Goal: Task Accomplishment & Management: Use online tool/utility

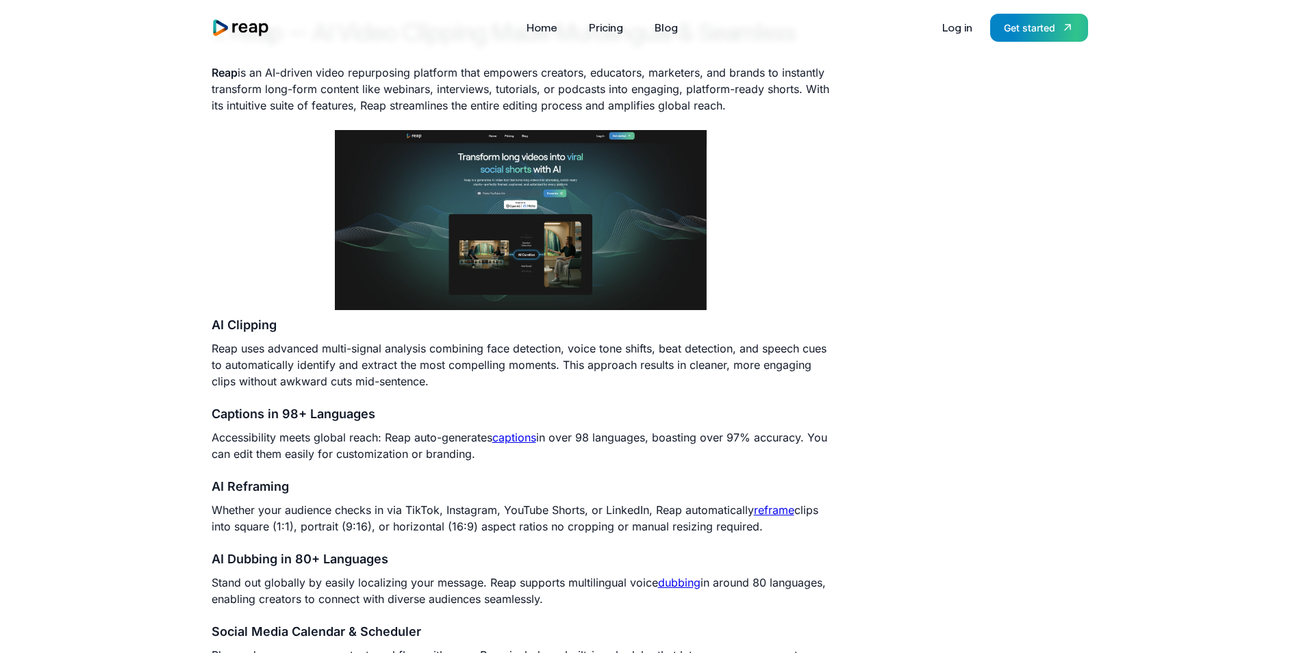
scroll to position [822, 0]
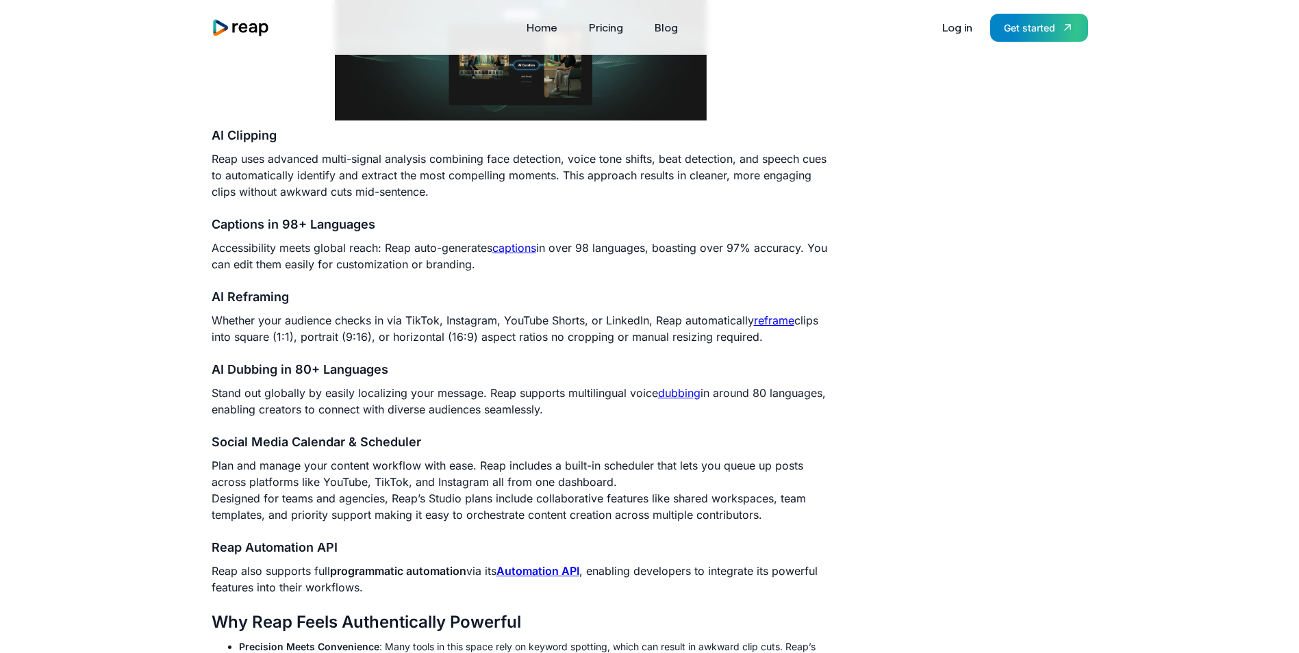
click at [528, 250] on link "captions" at bounding box center [514, 248] width 44 height 14
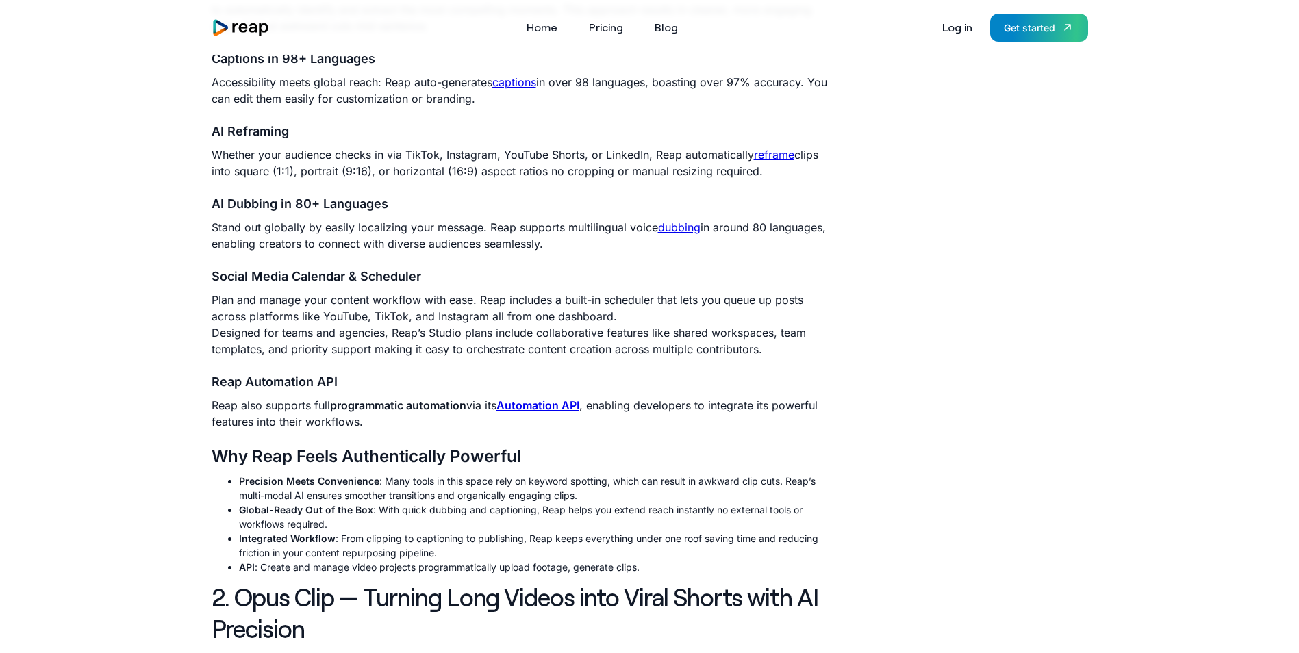
scroll to position [822, 0]
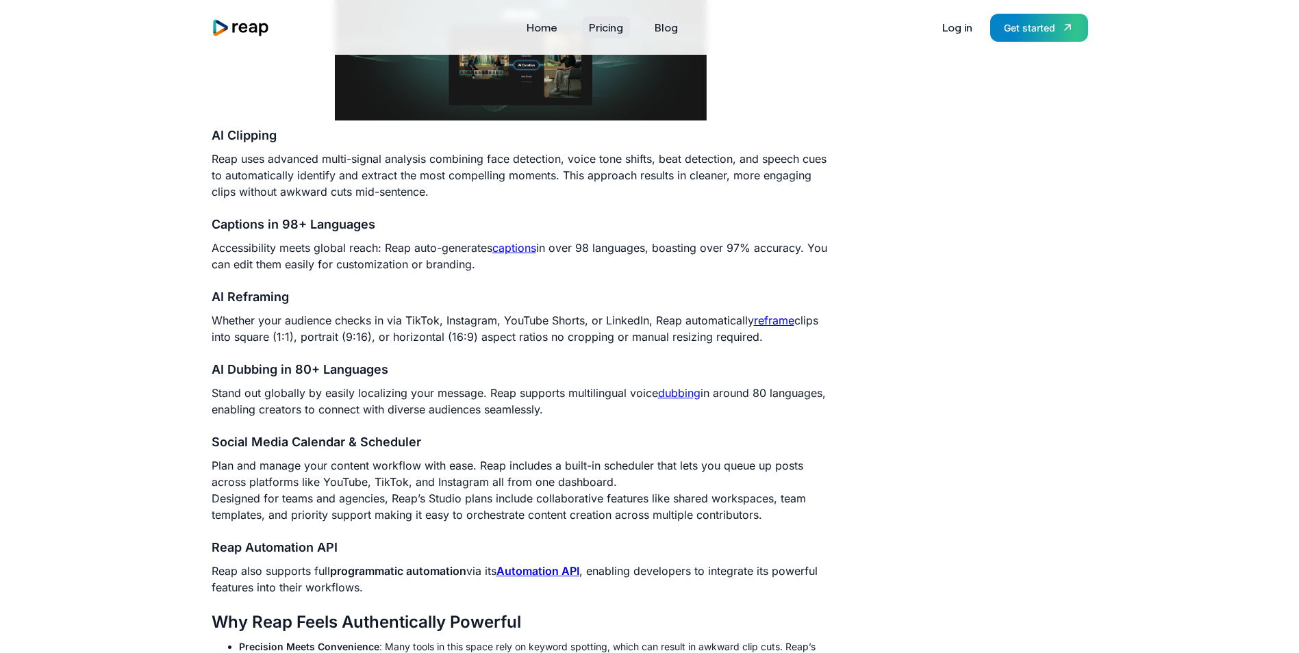
click at [589, 27] on link "Pricing" at bounding box center [606, 27] width 48 height 22
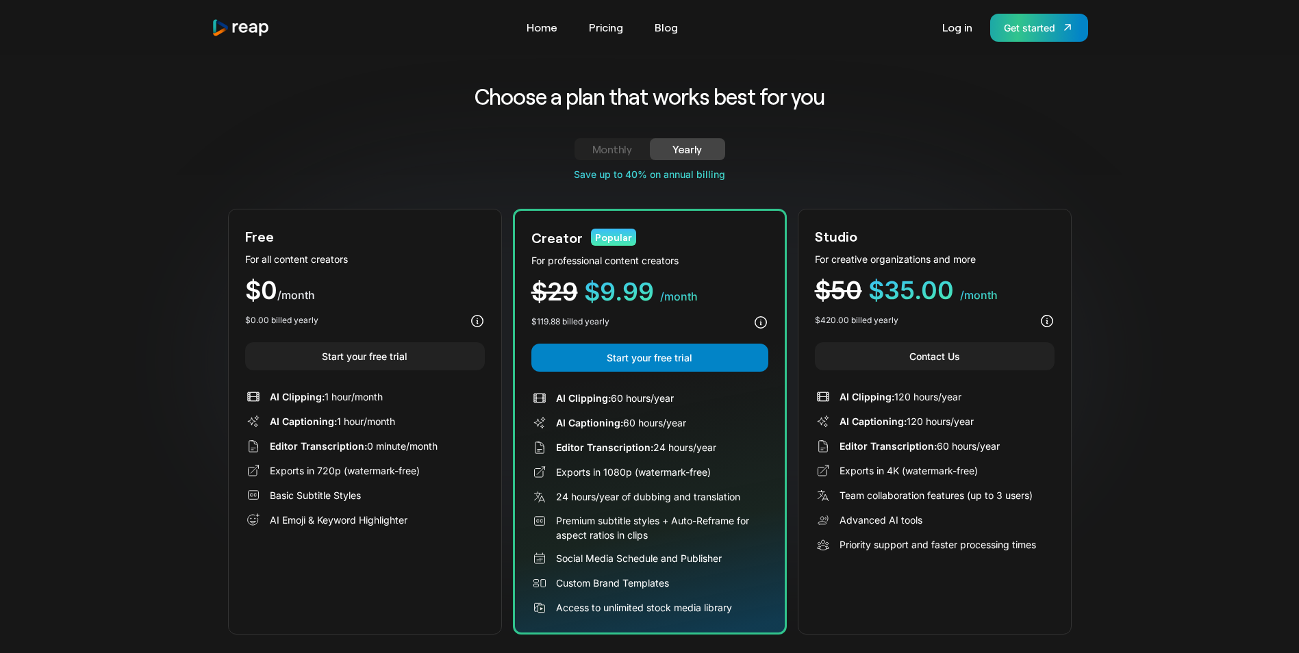
click at [1069, 38] on link "Get started" at bounding box center [1039, 28] width 98 height 28
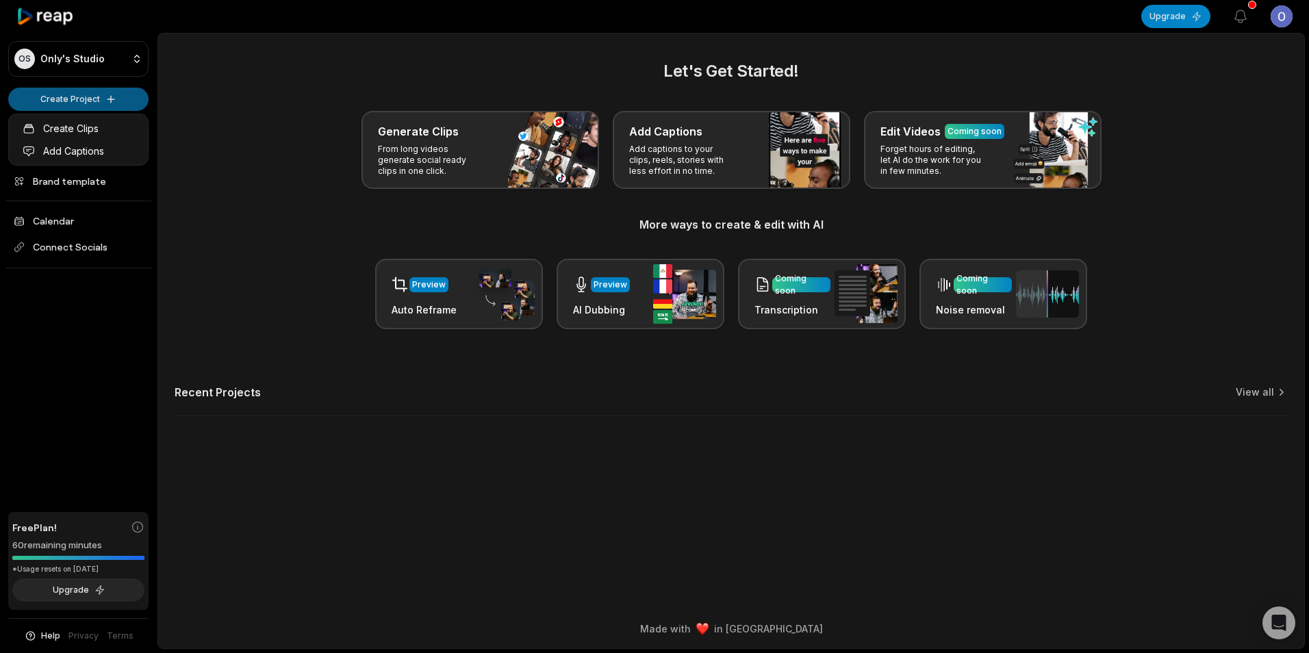
click at [121, 103] on html "OS Only's Studio Create Project Home Projects Brand template Calendar Connect S…" at bounding box center [654, 326] width 1309 height 653
click at [86, 125] on link "Create Clips" at bounding box center [79, 128] width 134 height 23
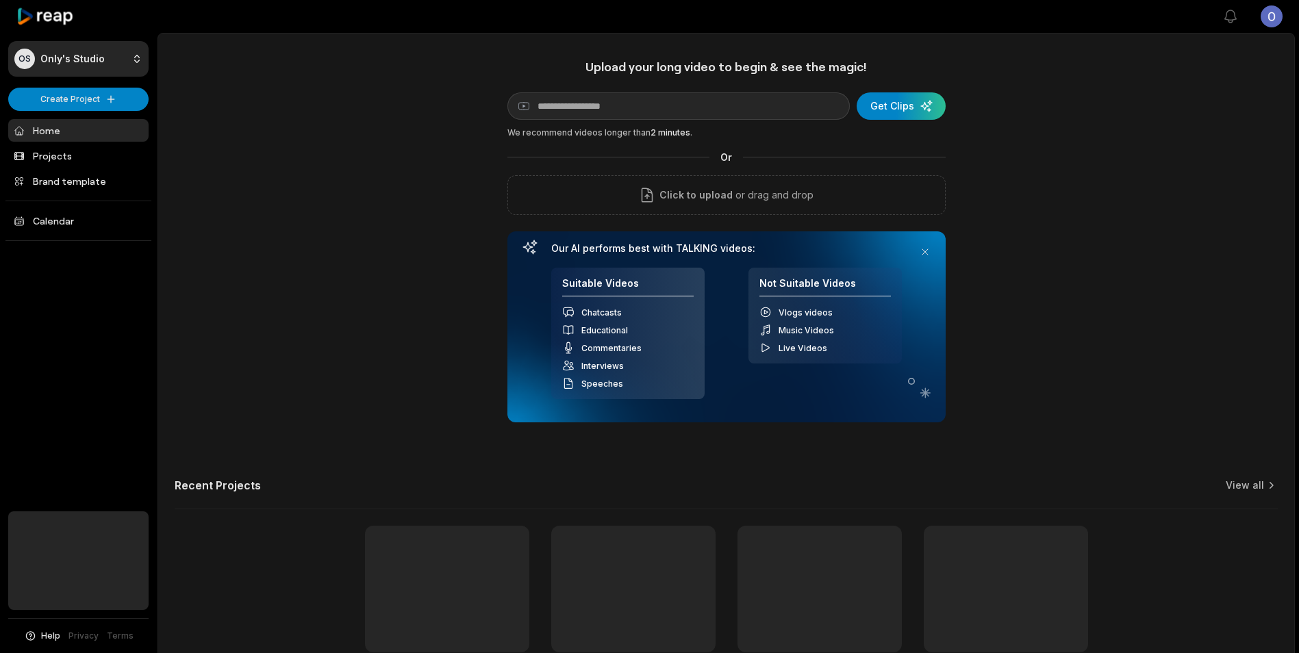
click at [665, 78] on div "Upload your long video to begin & see the magic! YouTube link Get Clips We reco…" at bounding box center [726, 241] width 438 height 364
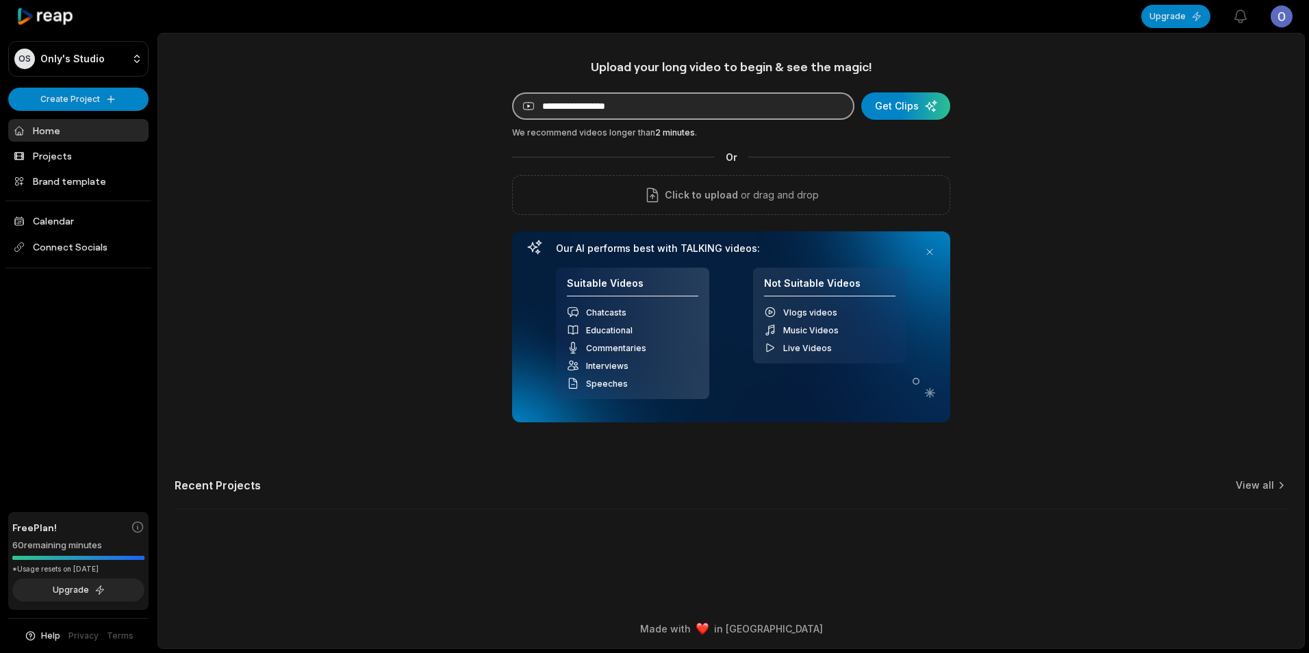
click at [663, 97] on input at bounding box center [683, 105] width 342 height 27
click at [807, 115] on input at bounding box center [683, 105] width 342 height 27
paste input "**********"
type input "**********"
click at [913, 110] on div "submit" at bounding box center [905, 105] width 89 height 27
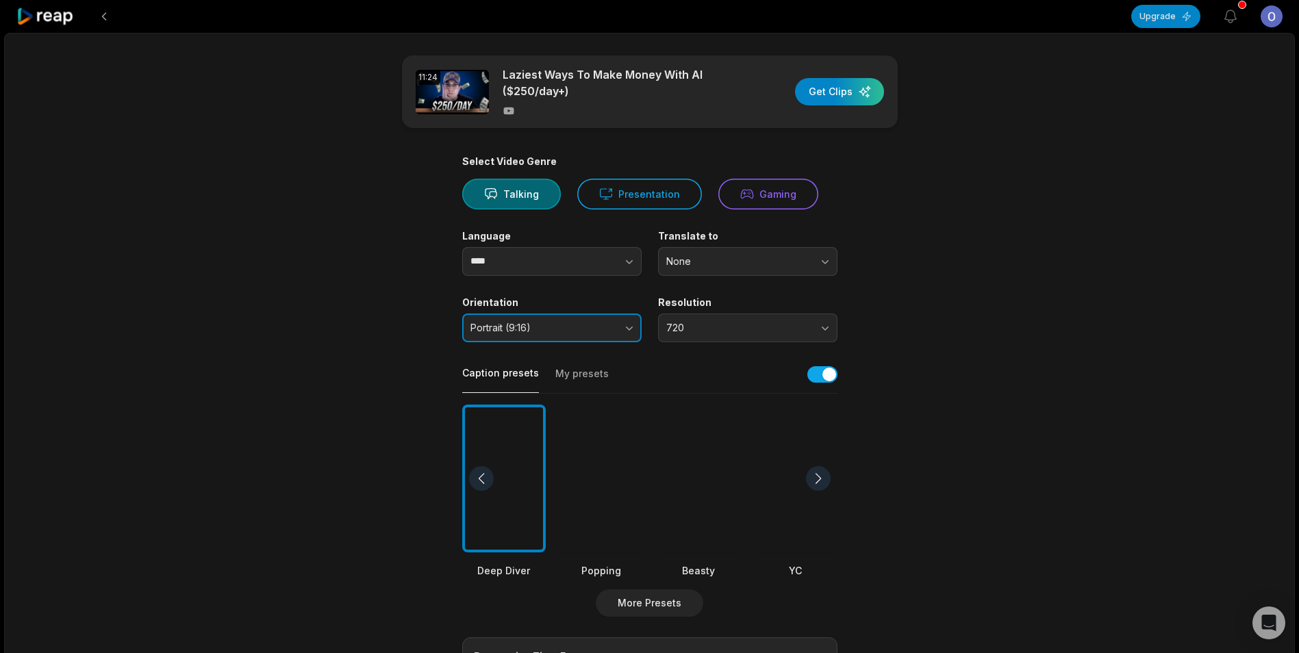
click at [600, 339] on button "Portrait (9:16)" at bounding box center [551, 328] width 179 height 29
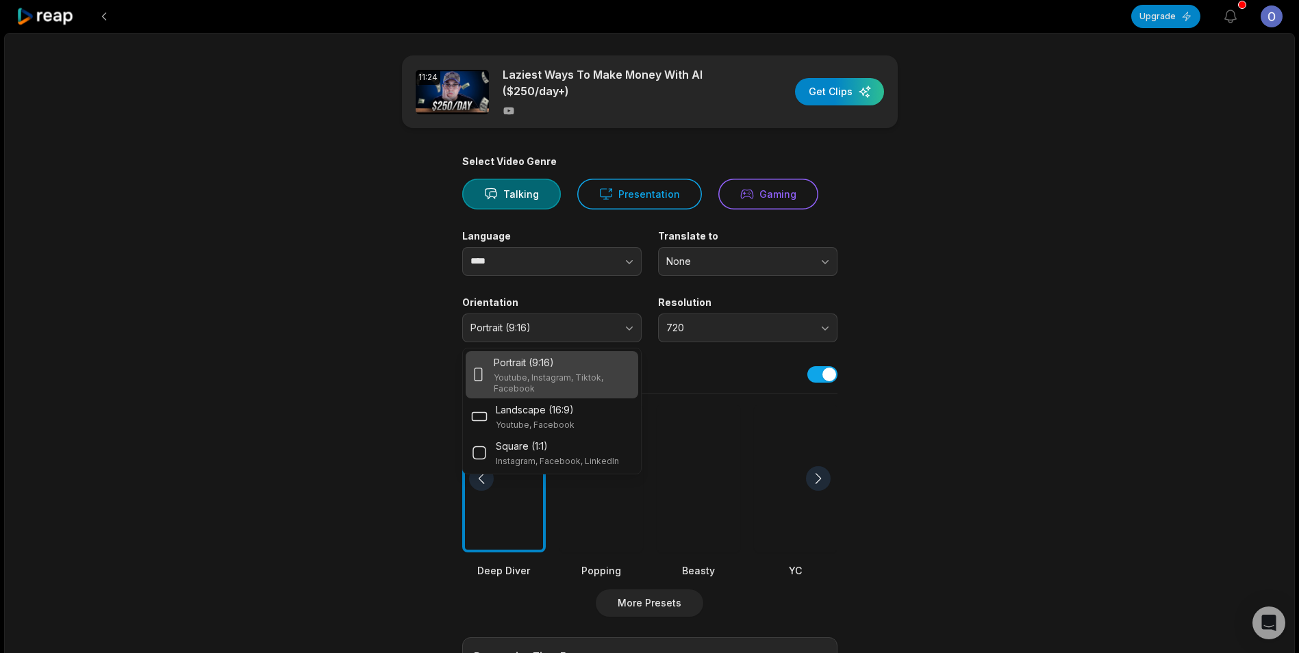
click at [298, 364] on div "11:24 Laziest Ways To Make Money With AI ($250/day+) Get Clips Select Video Gen…" at bounding box center [649, 511] width 1291 height 956
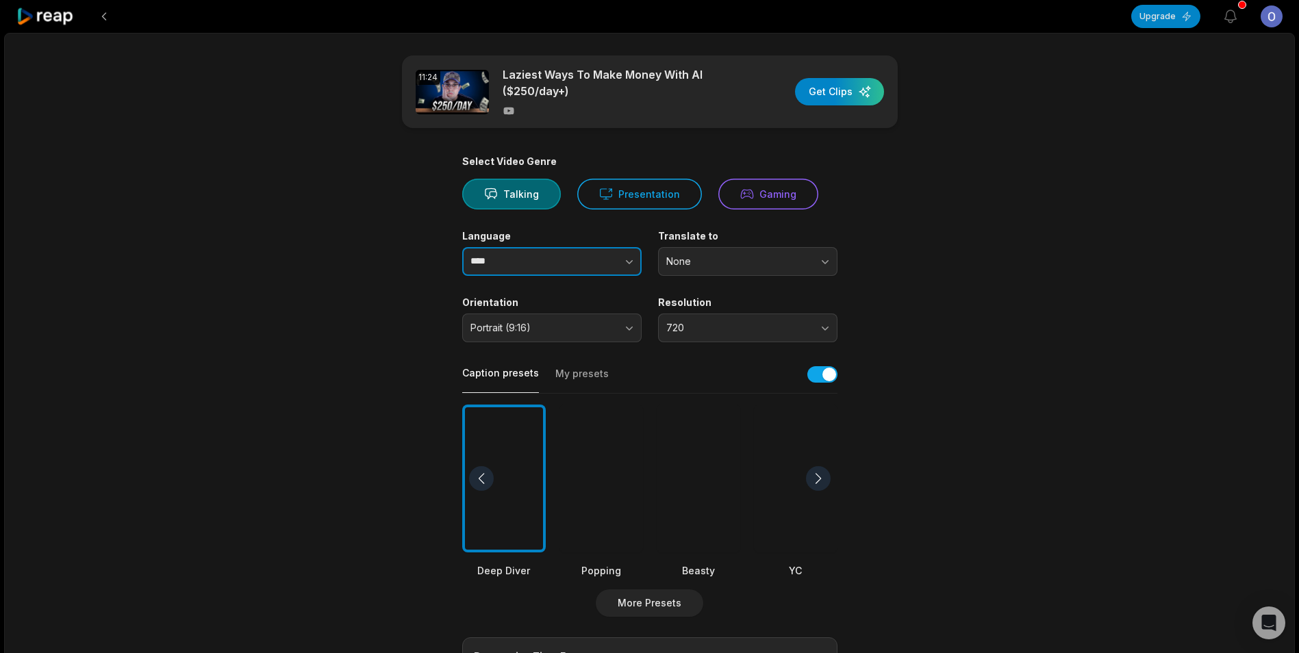
click at [609, 269] on button "button" at bounding box center [602, 261] width 78 height 29
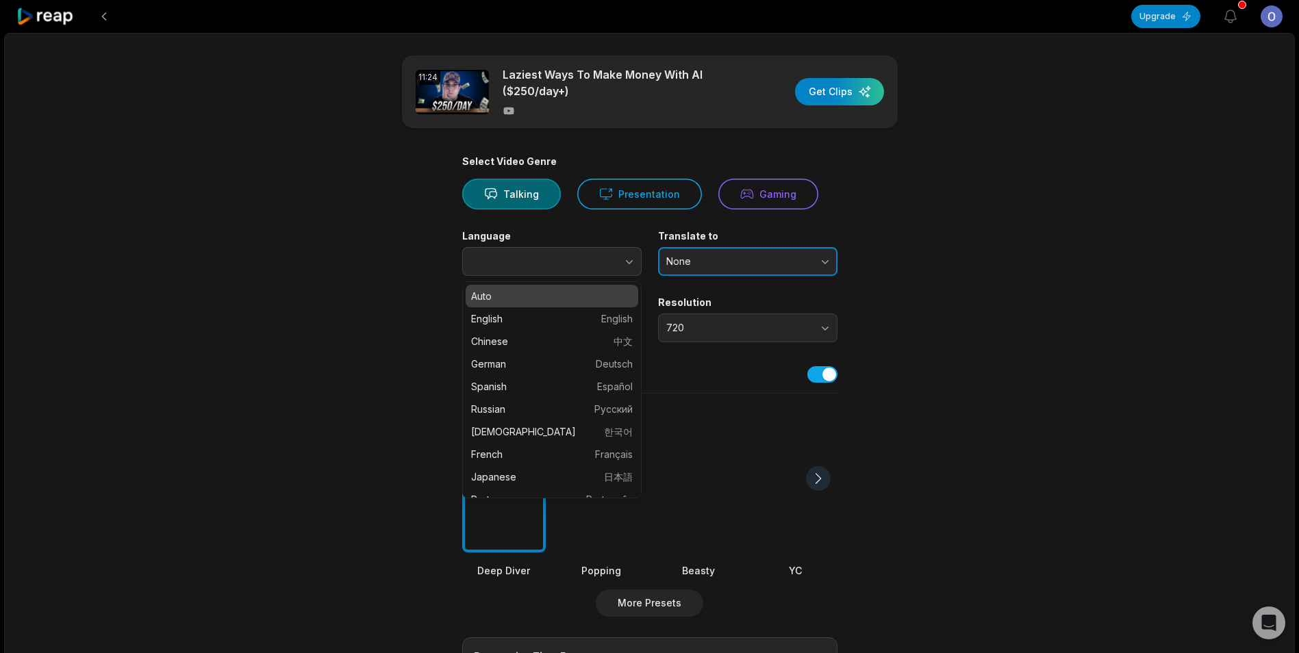
type input "****"
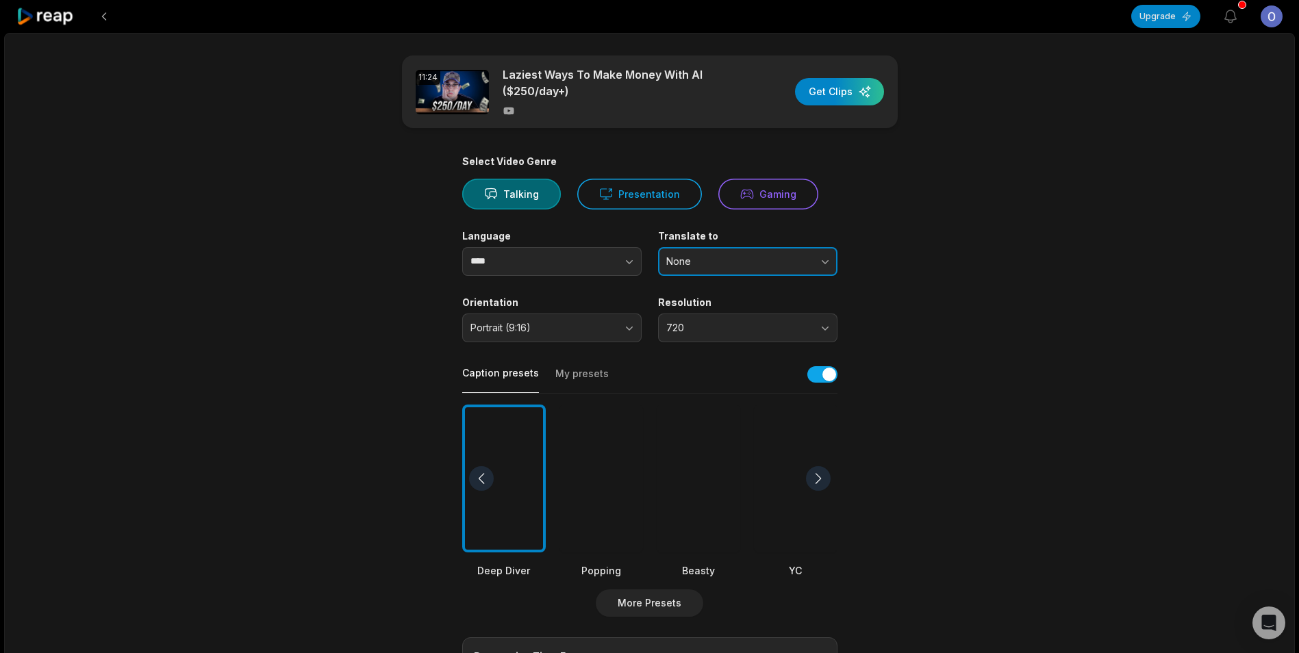
click at [752, 258] on span "None" at bounding box center [738, 261] width 144 height 12
click at [1039, 330] on div "11:24 Laziest Ways To Make Money With AI ($250/day+) Get Clips Select Video Gen…" at bounding box center [649, 511] width 1291 height 956
click at [820, 94] on div "button" at bounding box center [839, 91] width 89 height 27
